Goal: Task Accomplishment & Management: Manage account settings

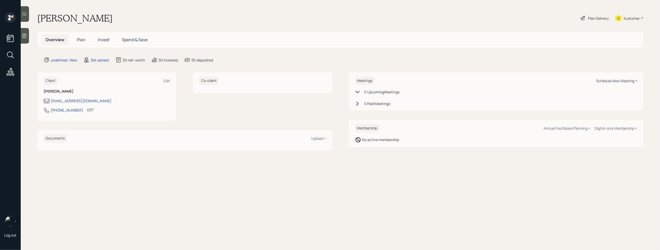
click at [626, 80] on div "Schedule New Meeting +" at bounding box center [616, 80] width 41 height 5
select select "round-[PERSON_NAME]"
